Goal: Use online tool/utility: Use online tool/utility

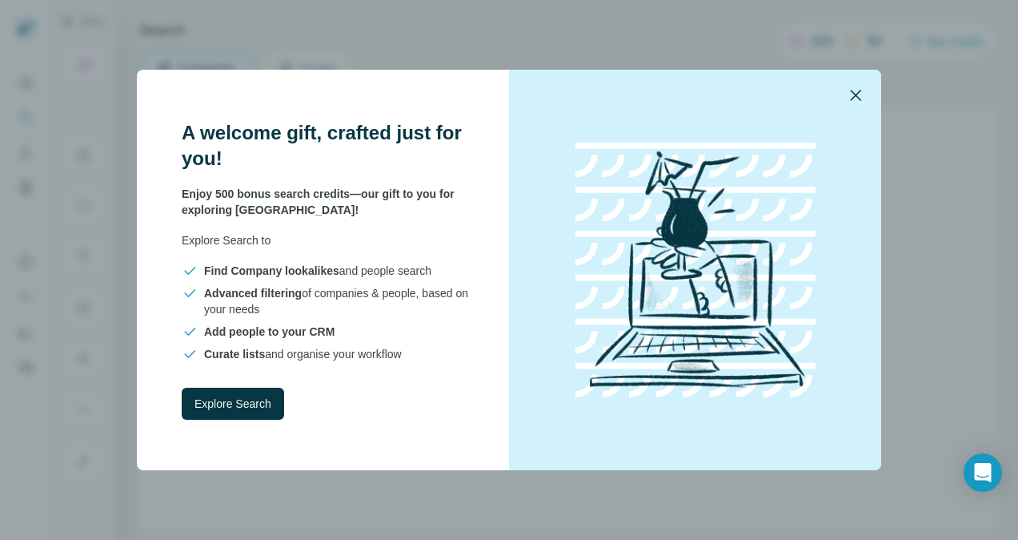
click at [849, 100] on icon "button" at bounding box center [855, 95] width 19 height 19
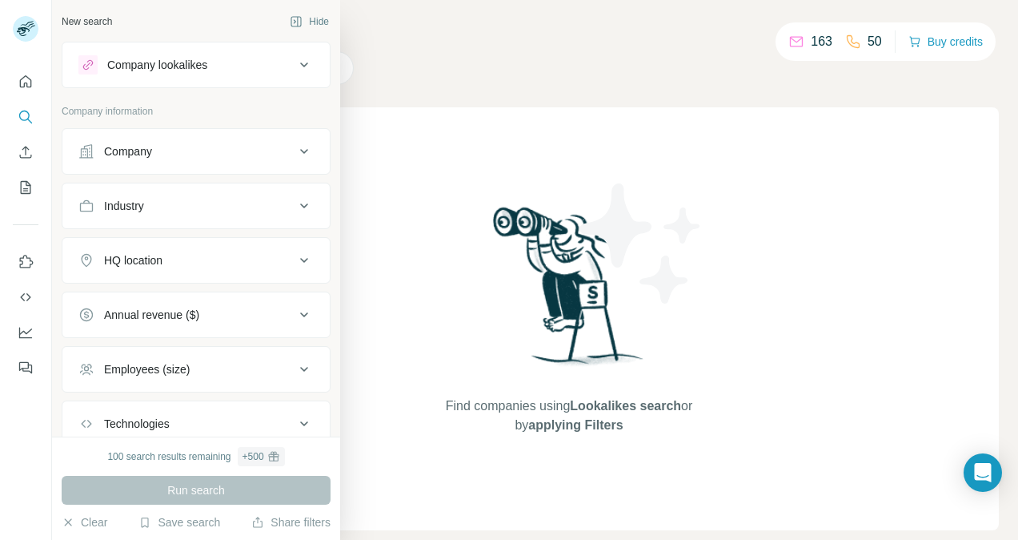
click at [151, 152] on div "Company" at bounding box center [128, 151] width 48 height 16
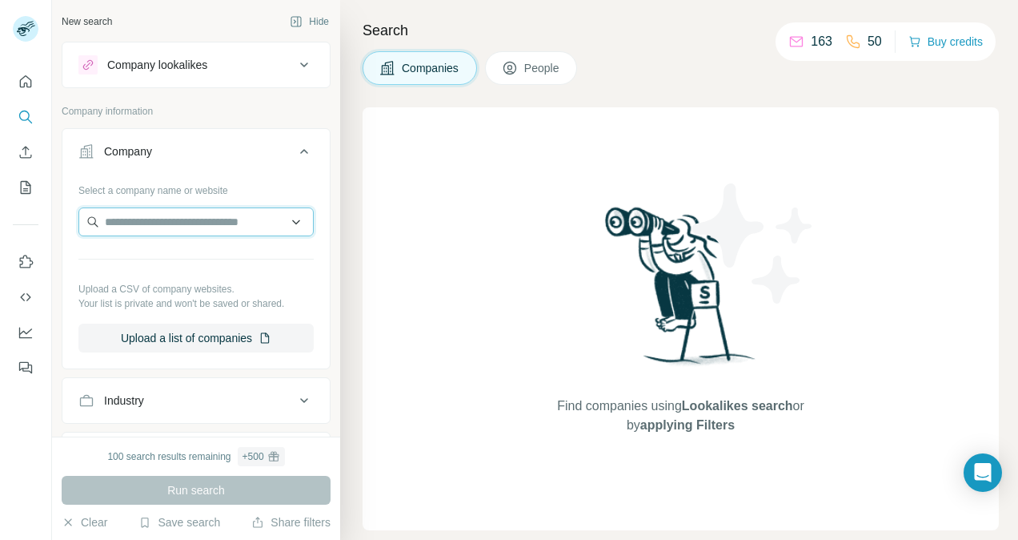
click at [160, 223] on input "text" at bounding box center [195, 221] width 235 height 29
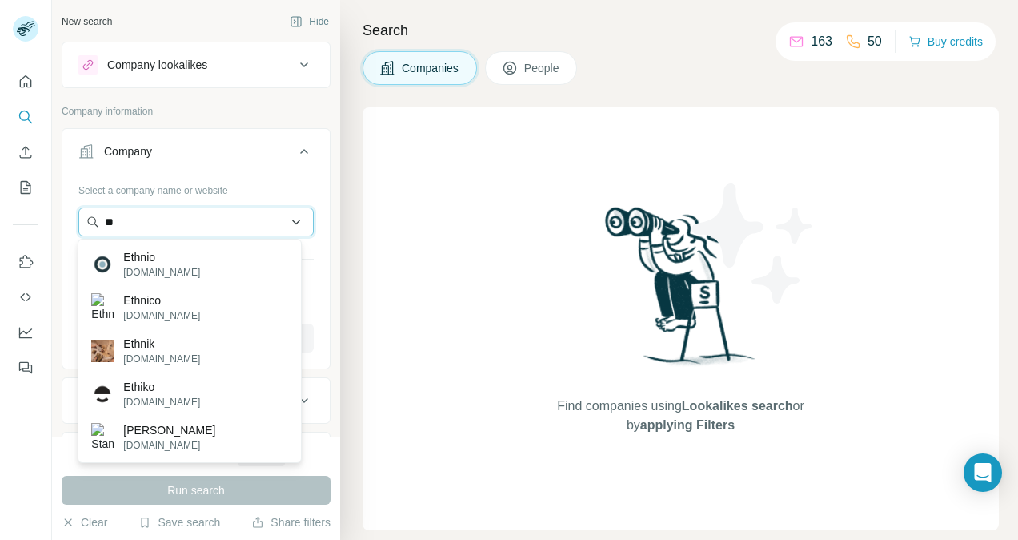
type input "*"
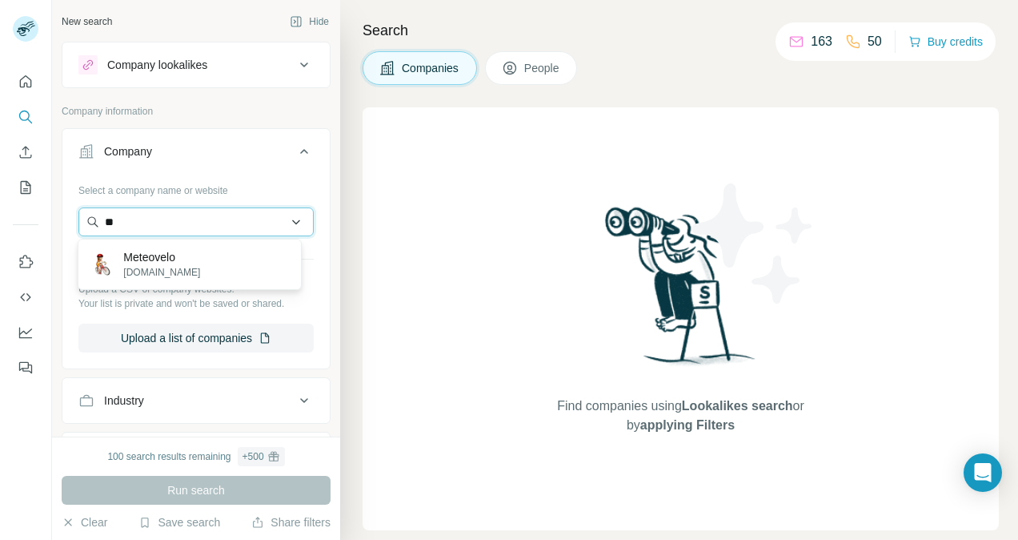
type input "*"
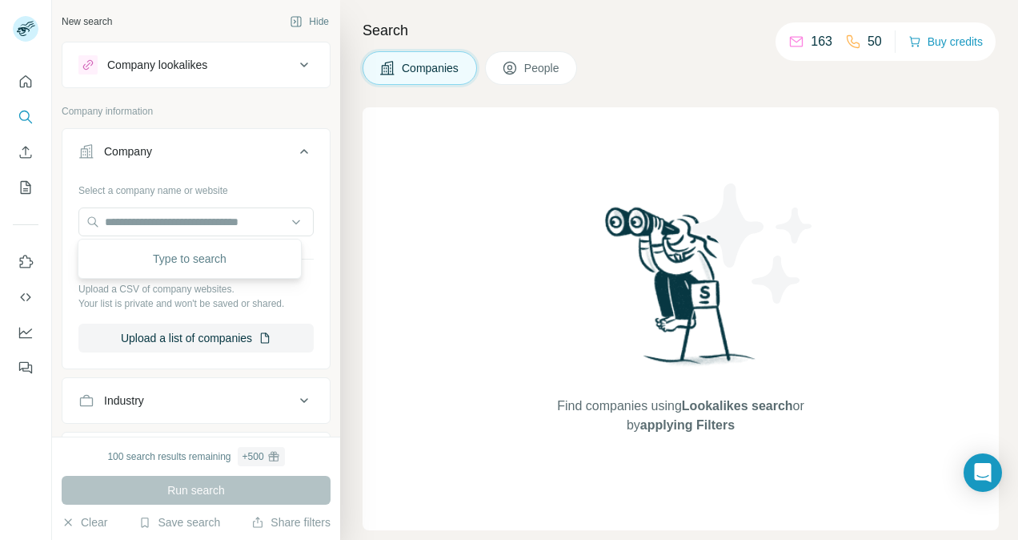
click at [267, 195] on div "Select a company name or website" at bounding box center [195, 187] width 235 height 21
click at [34, 81] on button "Quick start" at bounding box center [26, 81] width 26 height 29
